Goal: Obtain resource: Obtain resource

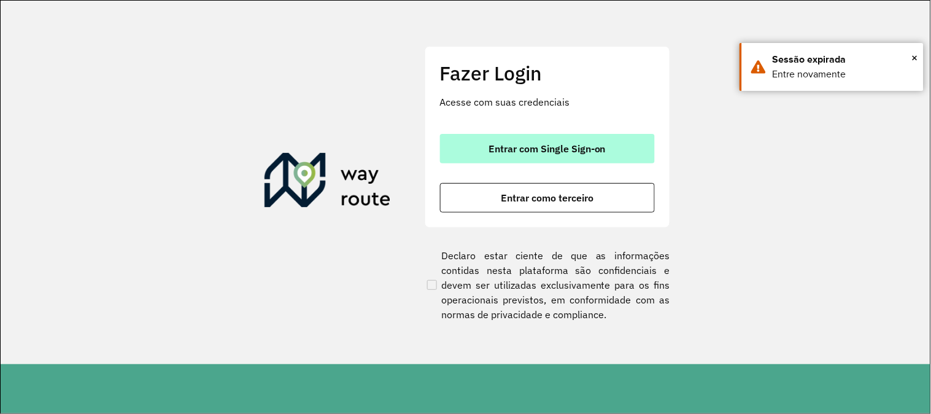
click at [554, 147] on span "Entrar com Single Sign-on" at bounding box center [547, 149] width 117 height 10
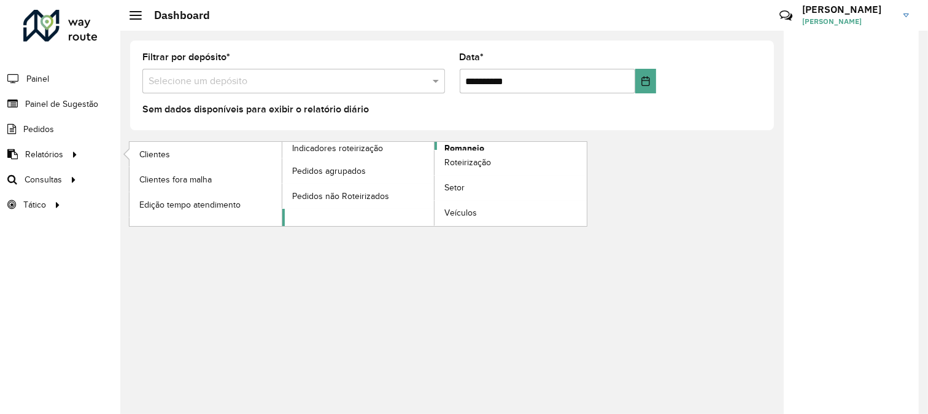
click at [458, 146] on span "Romaneio" at bounding box center [465, 148] width 40 height 13
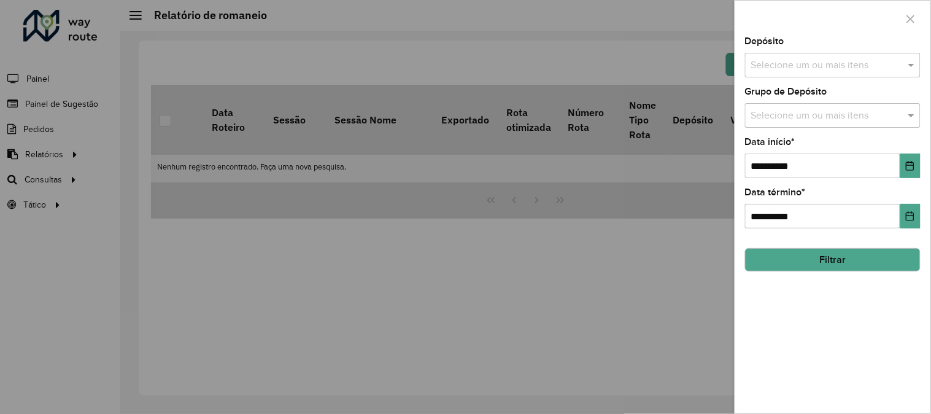
click at [813, 45] on div "Depósito Selecione um ou mais itens" at bounding box center [833, 57] width 176 height 41
click at [831, 72] on div "Selecione um ou mais itens" at bounding box center [833, 65] width 176 height 25
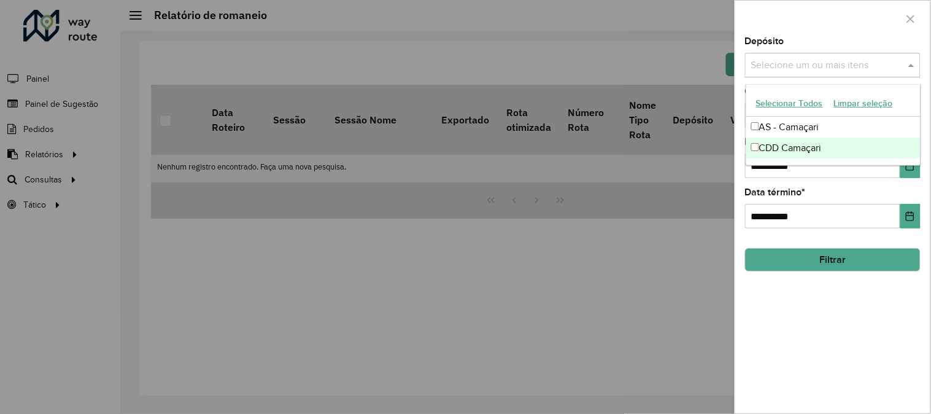
click at [784, 148] on div "CDD Camaçari" at bounding box center [834, 148] width 174 height 21
click at [892, 193] on div "**********" at bounding box center [833, 208] width 176 height 41
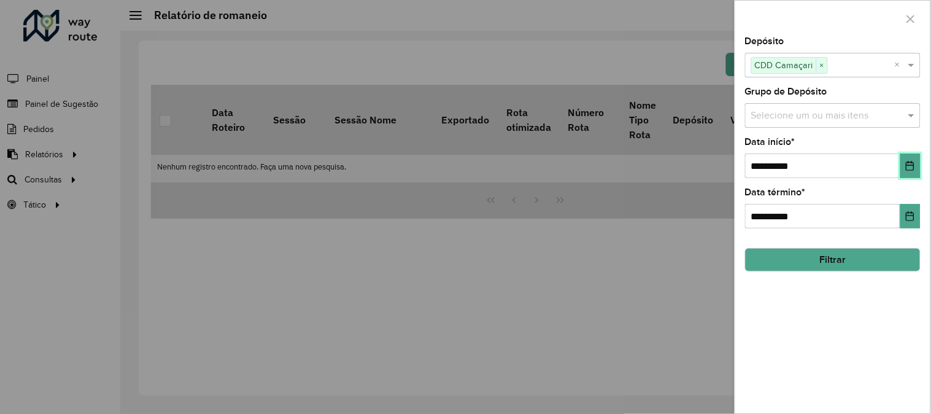
click at [912, 170] on icon "Choose Date" at bounding box center [911, 166] width 10 height 10
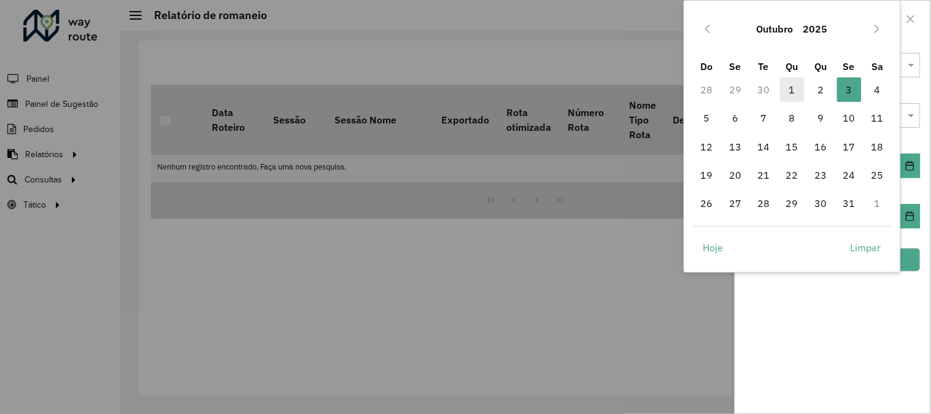
click at [788, 88] on span "1" at bounding box center [792, 89] width 25 height 25
type input "**********"
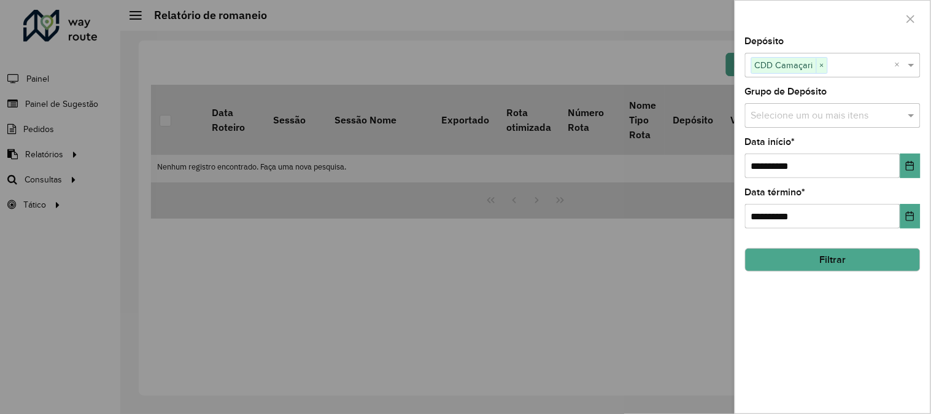
click at [860, 266] on button "Filtrar" at bounding box center [833, 259] width 176 height 23
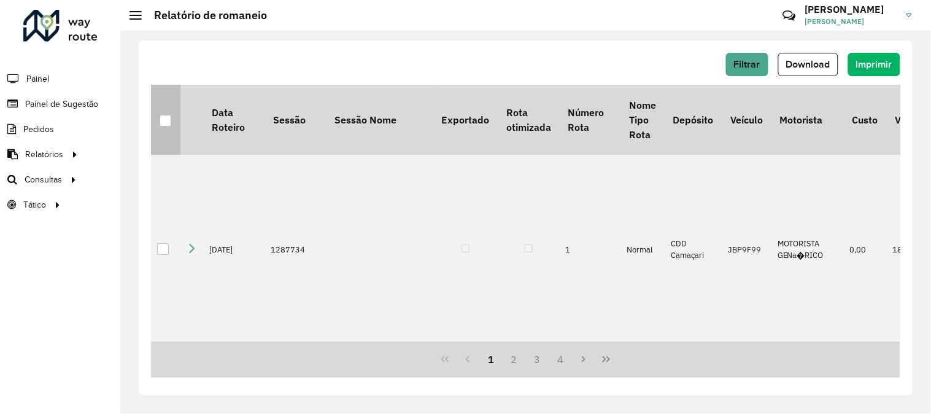
click at [165, 121] on div at bounding box center [166, 121] width 12 height 12
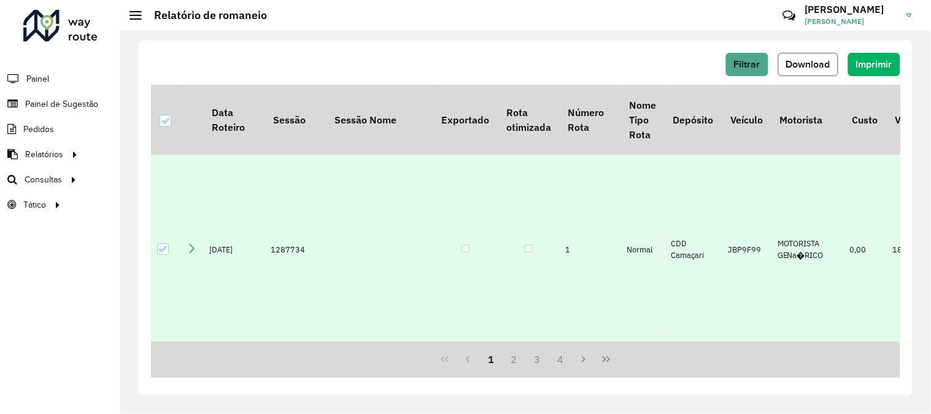
click at [827, 62] on span "Download" at bounding box center [809, 64] width 44 height 10
